Goal: Obtain resource: Download file/media

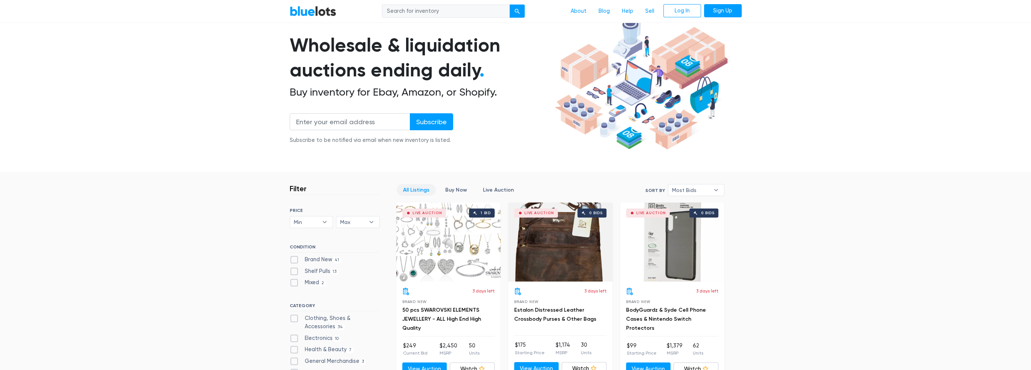
scroll to position [38, 0]
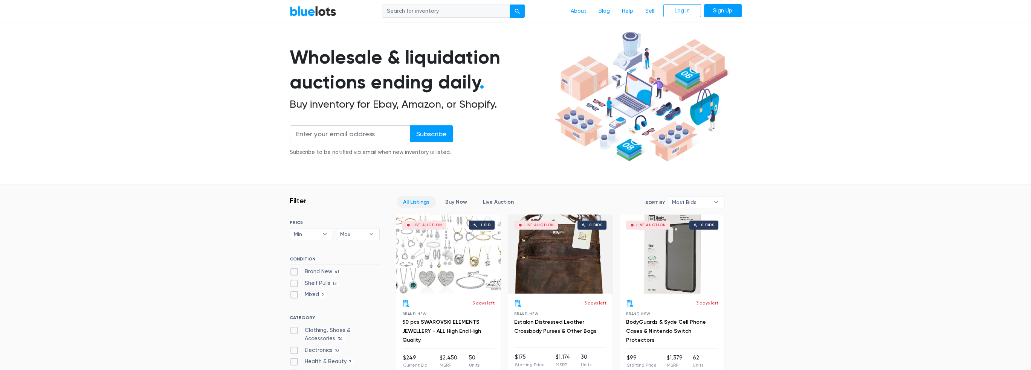
click at [455, 253] on div "Live Auction 1 bid" at bounding box center [448, 254] width 104 height 79
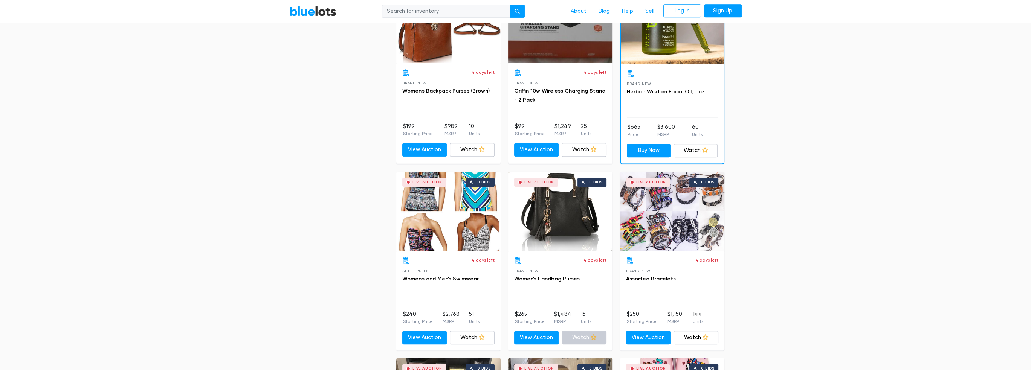
scroll to position [942, 0]
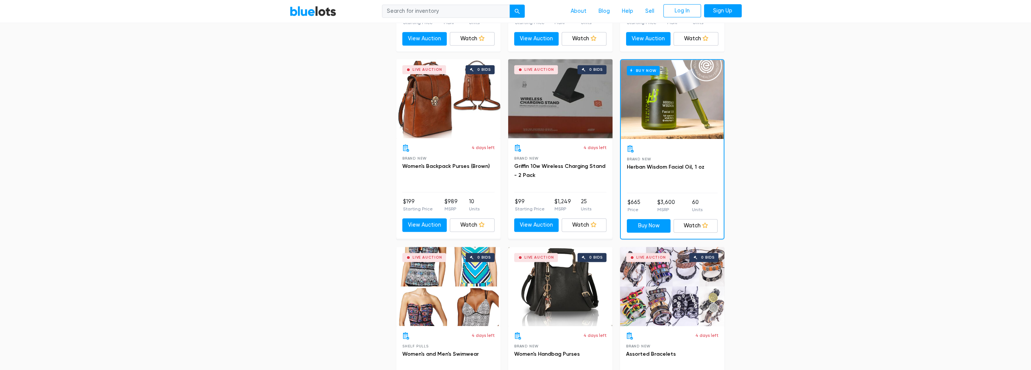
click at [559, 118] on div "Live Auction 0 bids" at bounding box center [560, 98] width 104 height 79
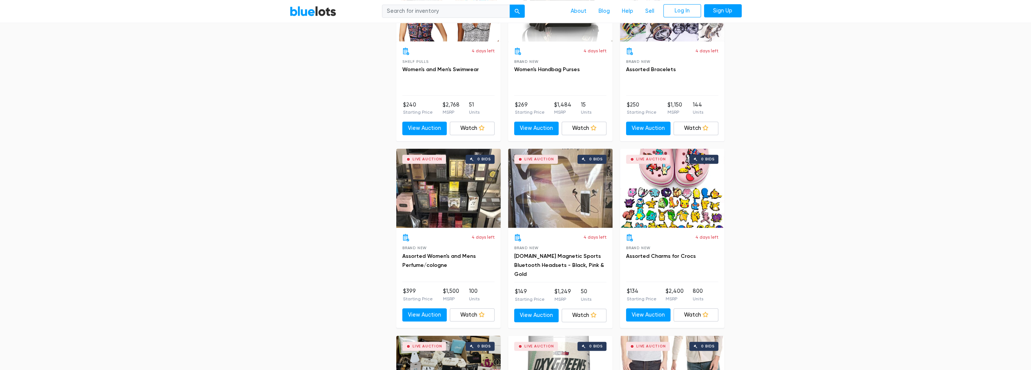
scroll to position [1319, 0]
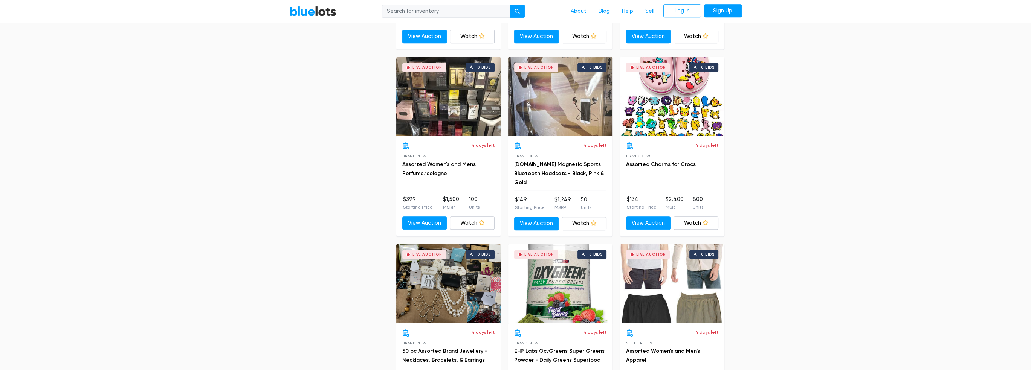
click at [450, 101] on div "Live Auction 0 bids" at bounding box center [448, 96] width 104 height 79
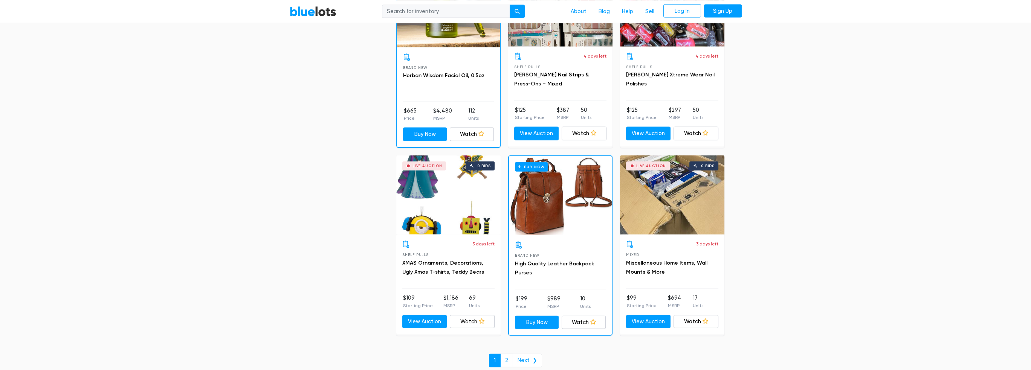
scroll to position [3226, 0]
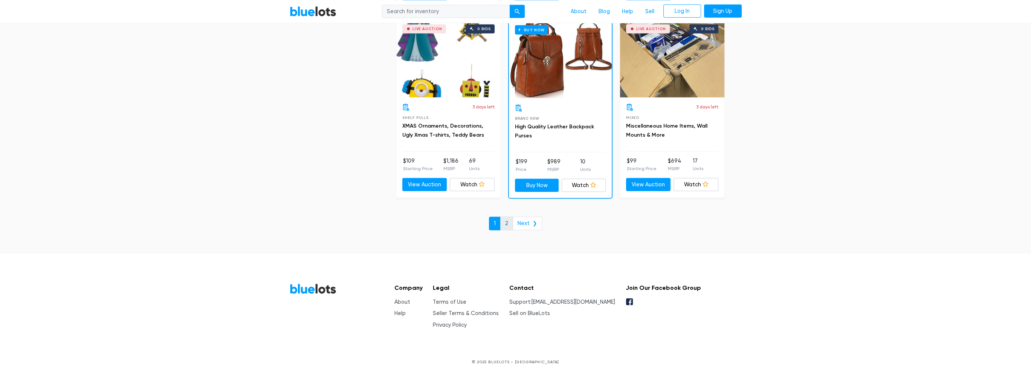
click at [503, 217] on link "2" at bounding box center [506, 224] width 13 height 14
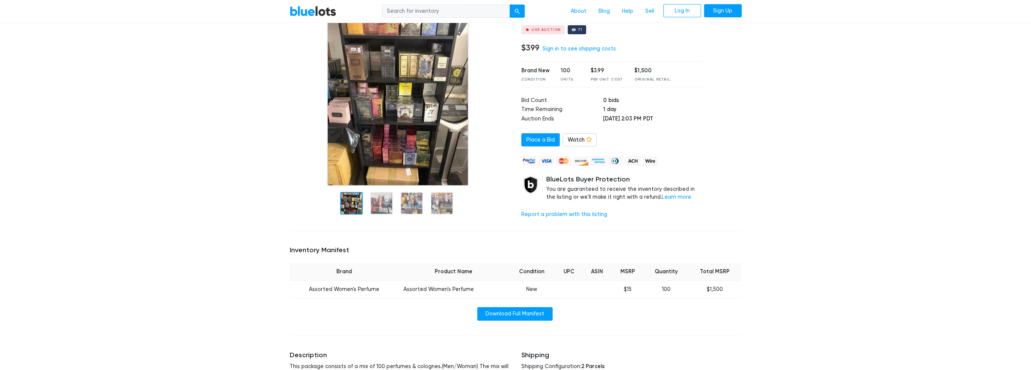
scroll to position [113, 0]
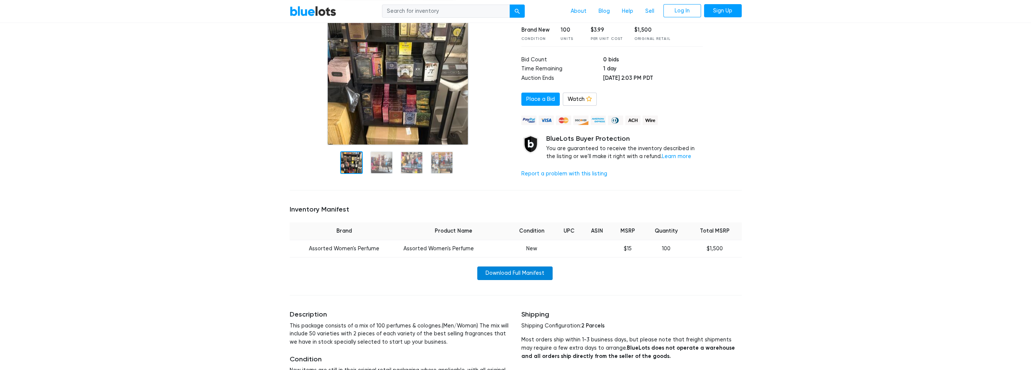
click at [501, 274] on link "Download Full Manifest" at bounding box center [514, 274] width 75 height 14
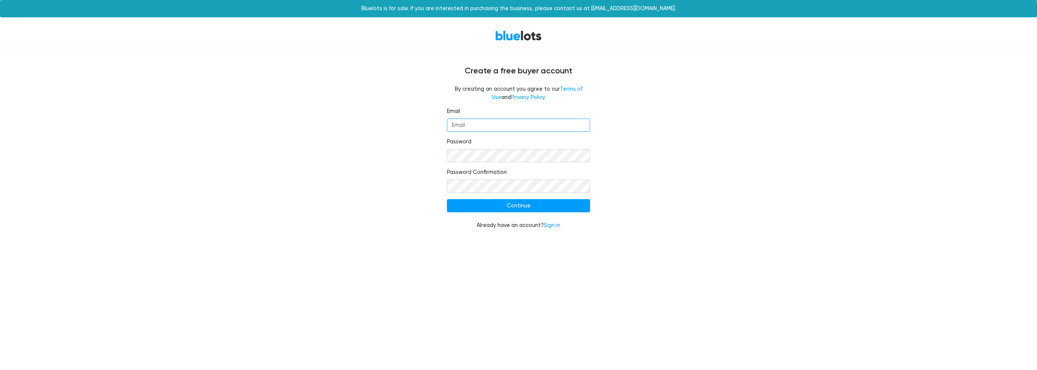
click at [502, 129] on input "Email" at bounding box center [518, 126] width 143 height 14
type input "rishimalatkar@gmail.com"
click at [496, 204] on input "Continue" at bounding box center [518, 206] width 143 height 14
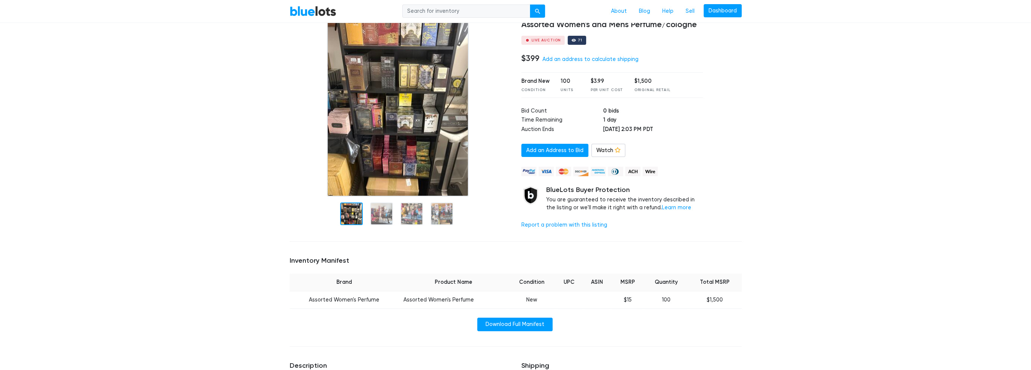
scroll to position [75, 0]
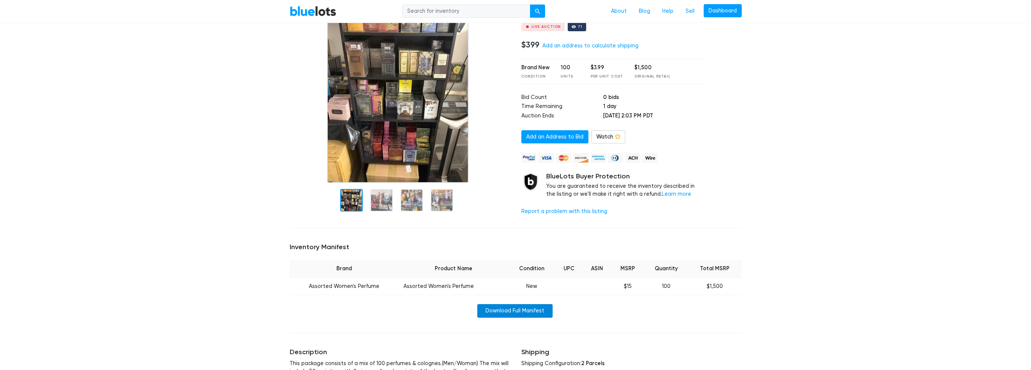
click at [477, 312] on link "Download Full Manifest" at bounding box center [514, 312] width 75 height 14
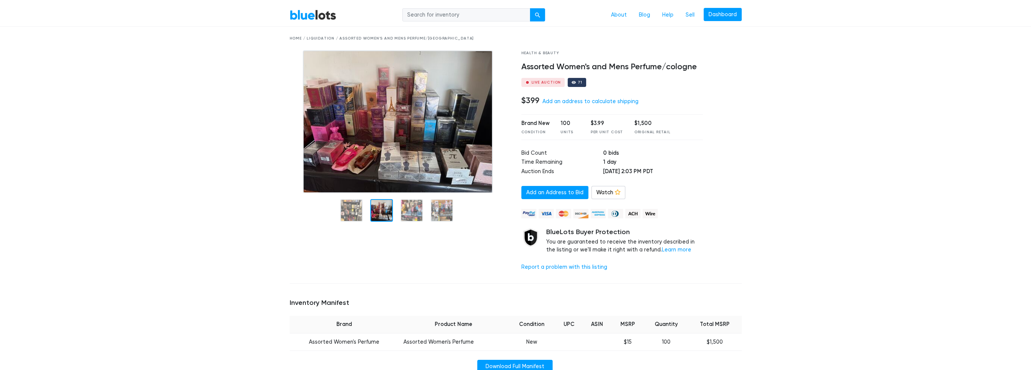
scroll to position [38, 0]
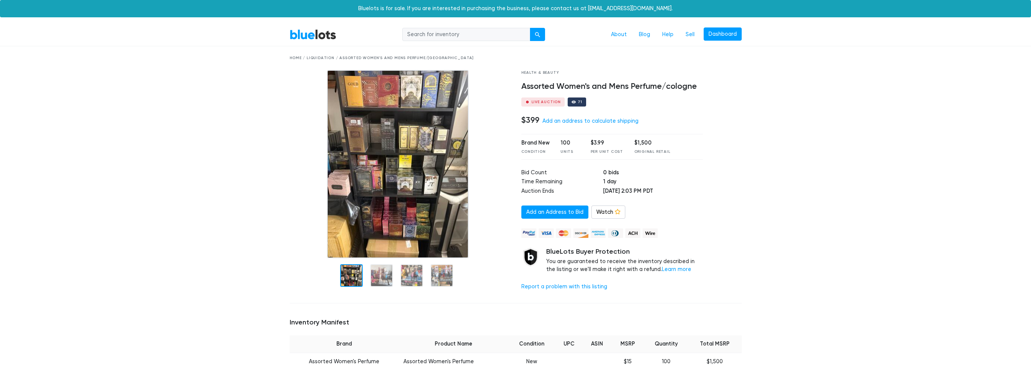
scroll to position [38, 0]
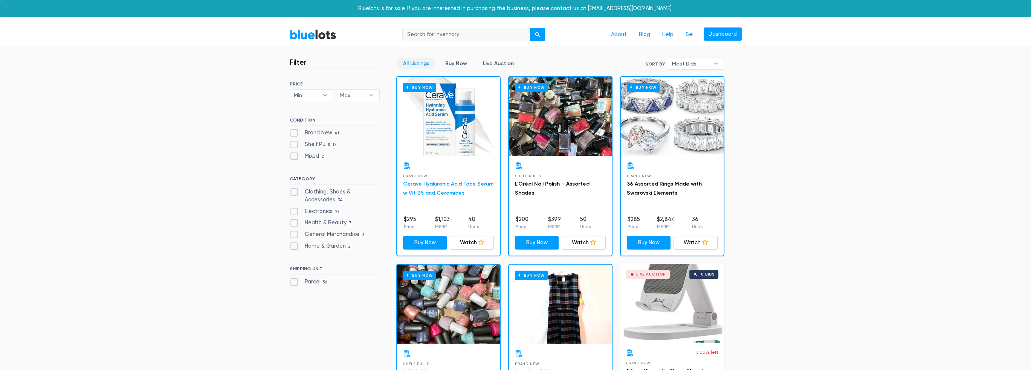
click at [449, 183] on link "Cerave Hyaluronic Acid Face Serum w Vit B5 and Ceramides" at bounding box center [448, 188] width 90 height 15
click at [460, 239] on link "Watch" at bounding box center [472, 243] width 44 height 14
click at [449, 64] on link "Buy Now" at bounding box center [456, 64] width 35 height 12
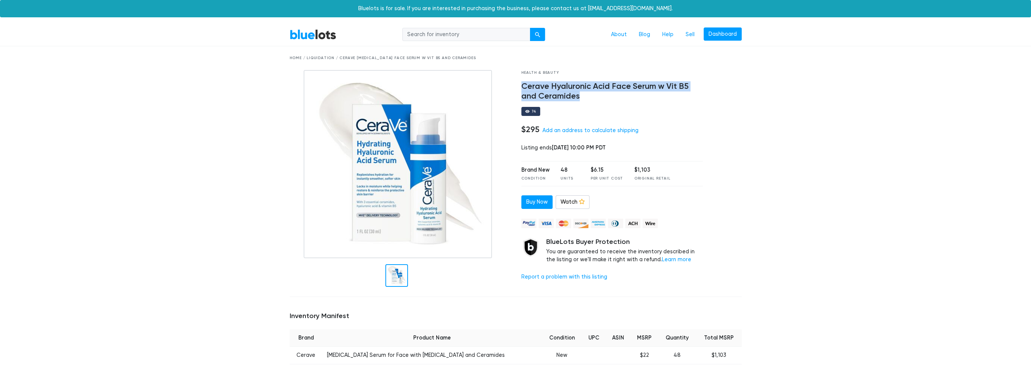
drag, startPoint x: 588, startPoint y: 94, endPoint x: 518, endPoint y: 84, distance: 70.7
click at [518, 84] on div "Health & Beauty Cerave Hyaluronic Acid Face Serum w Vit B5 and Ceramides 74 $29…" at bounding box center [612, 180] width 193 height 221
copy h4 "Cerave Hyaluronic Acid Face Serum w Vit B5 and Ceramides"
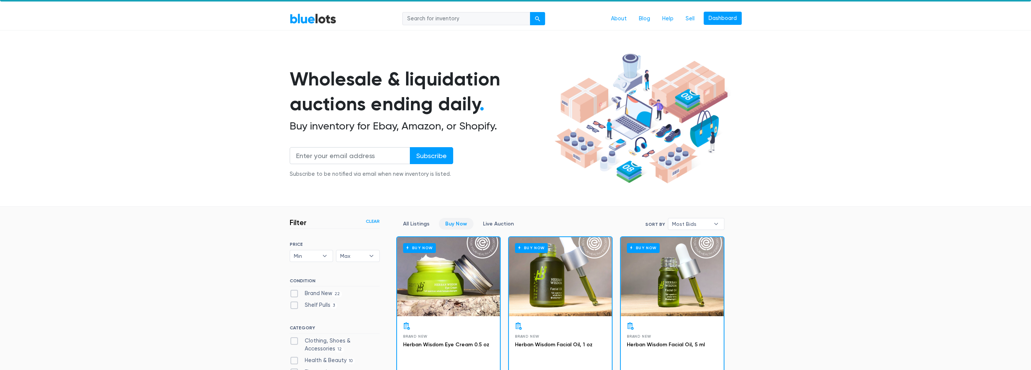
scroll to position [14, 0]
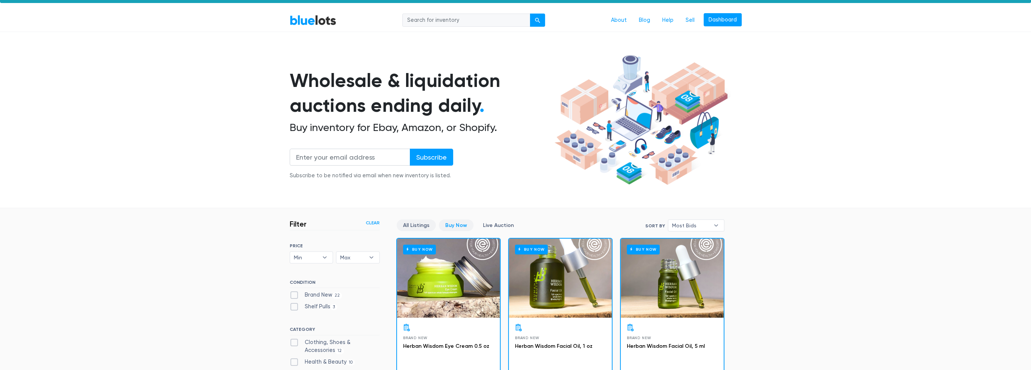
click at [416, 226] on link "All Listings" at bounding box center [416, 226] width 39 height 12
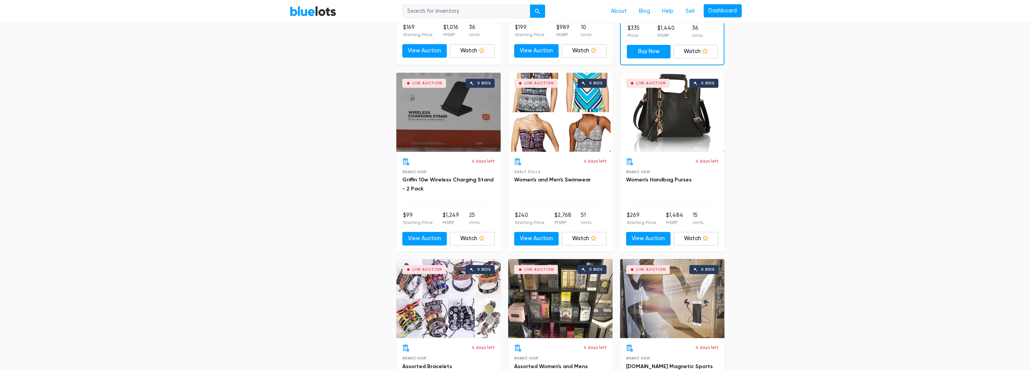
scroll to position [1220, 0]
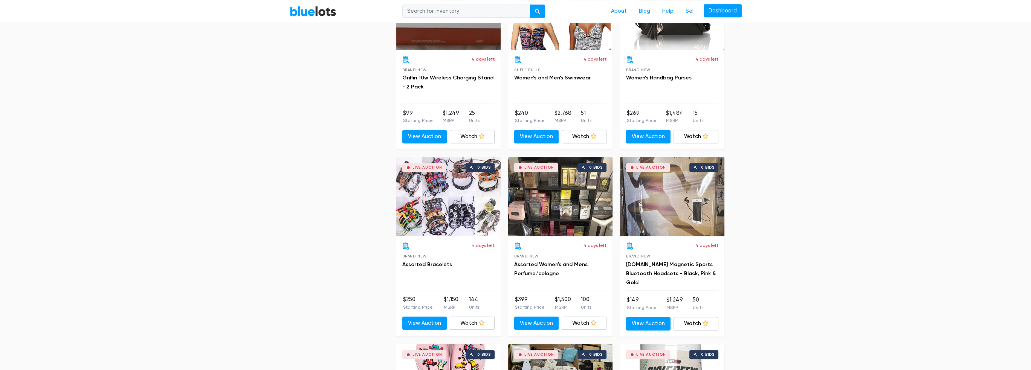
click at [550, 205] on div "Live Auction 0 bids" at bounding box center [560, 196] width 104 height 79
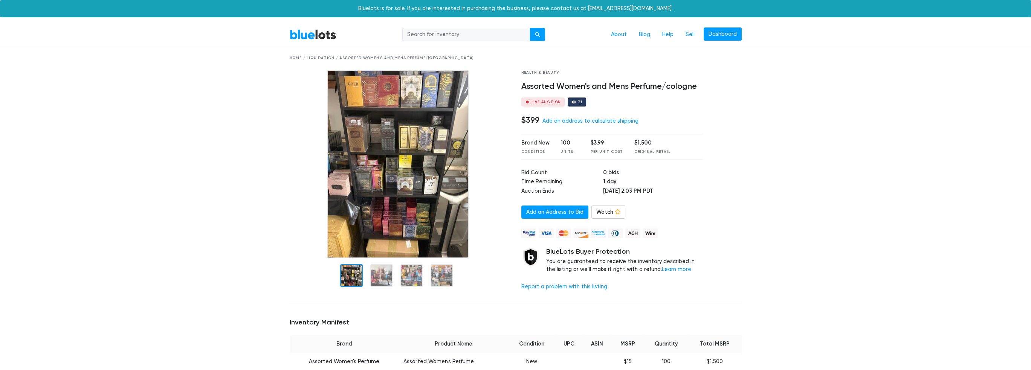
click at [357, 147] on img at bounding box center [398, 164] width 142 height 188
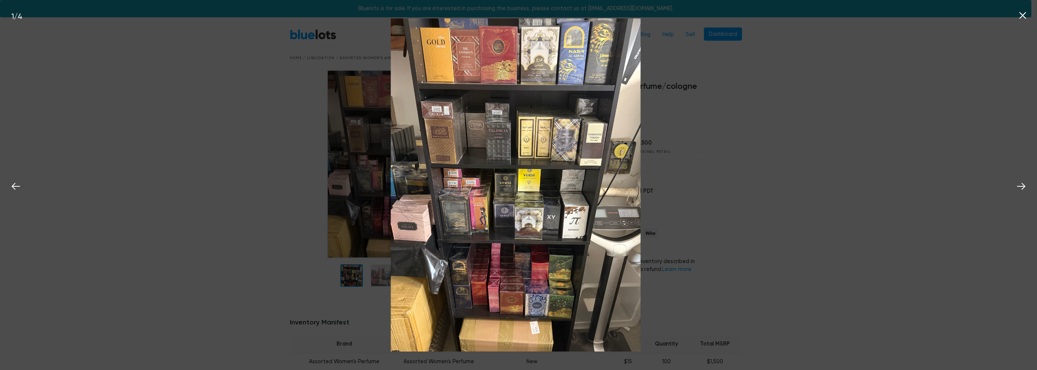
click at [526, 175] on img at bounding box center [516, 185] width 250 height 334
click at [690, 218] on div "1 / 4" at bounding box center [518, 185] width 1037 height 370
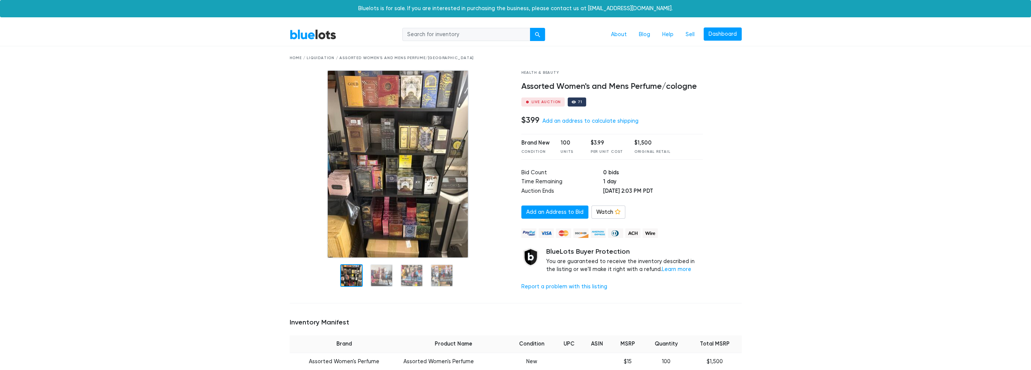
click at [445, 164] on img at bounding box center [398, 164] width 142 height 188
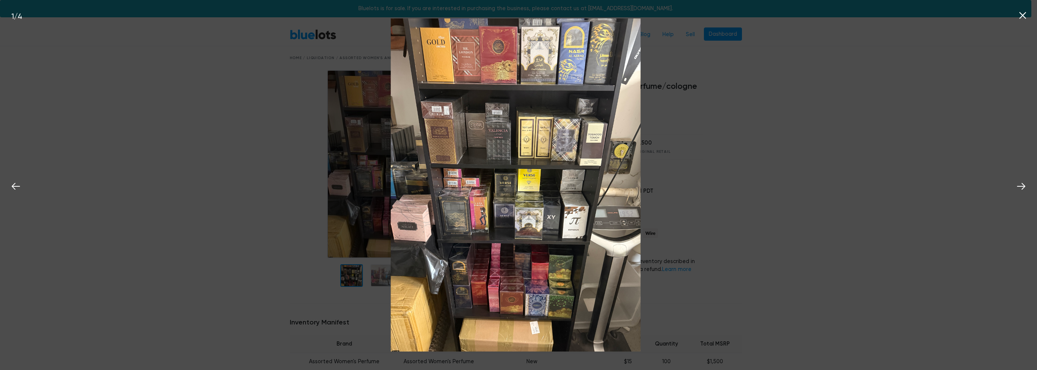
click at [663, 167] on div "1 / 4" at bounding box center [518, 185] width 1037 height 370
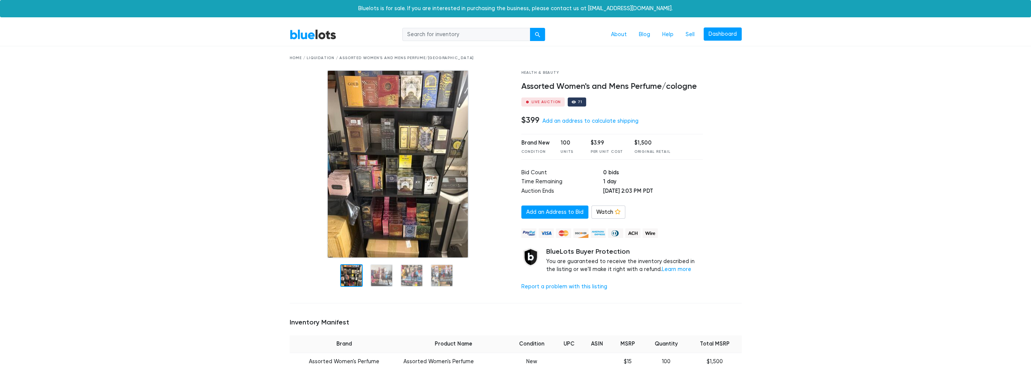
click at [317, 39] on link "BlueLots" at bounding box center [313, 34] width 47 height 11
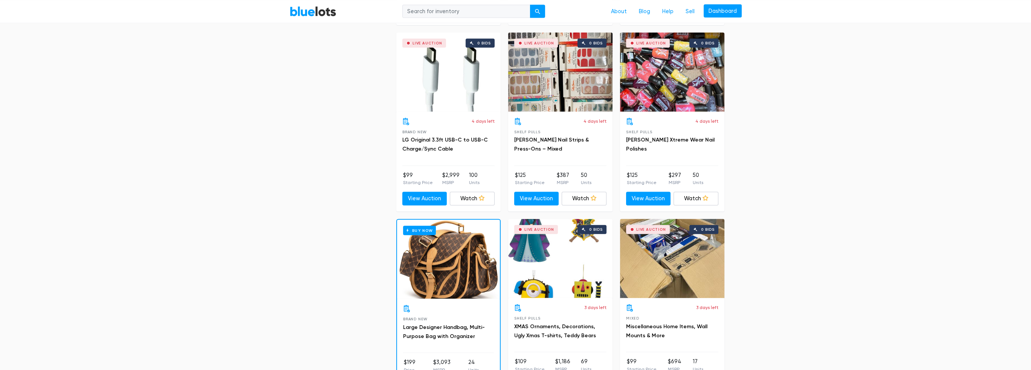
scroll to position [3128, 0]
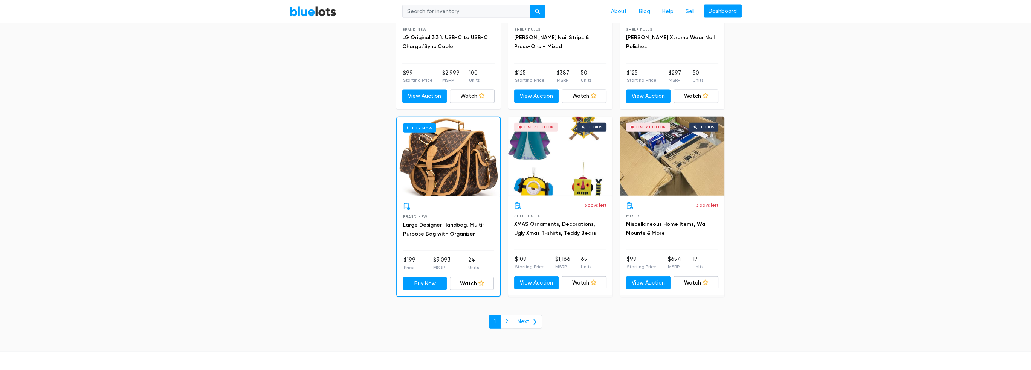
click at [508, 315] on link "2" at bounding box center [506, 322] width 13 height 14
